Goal: Find specific page/section: Find specific page/section

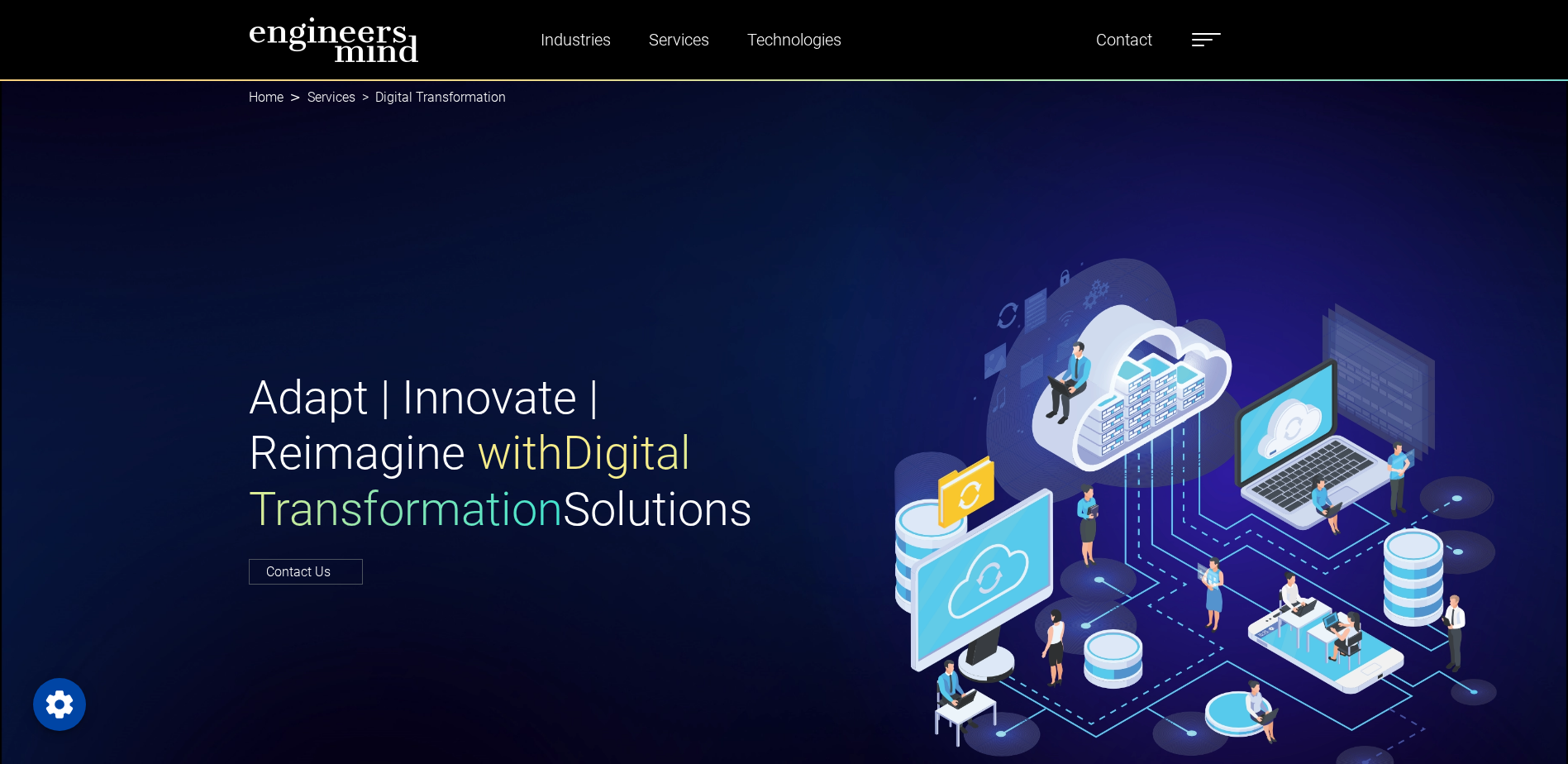
click at [1221, 36] on label at bounding box center [1206, 40] width 29 height 22
